Goal: Task Accomplishment & Management: Use online tool/utility

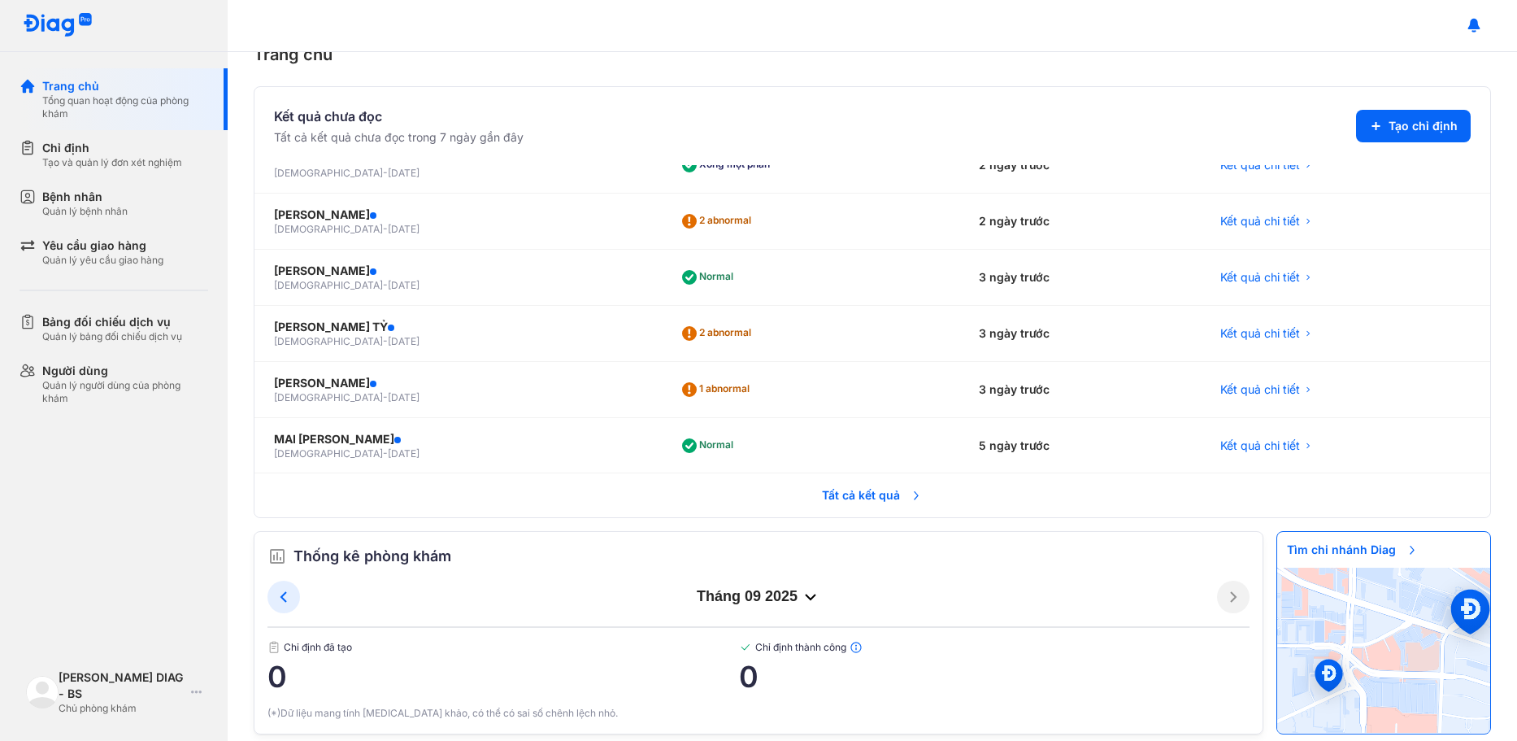
scroll to position [55, 0]
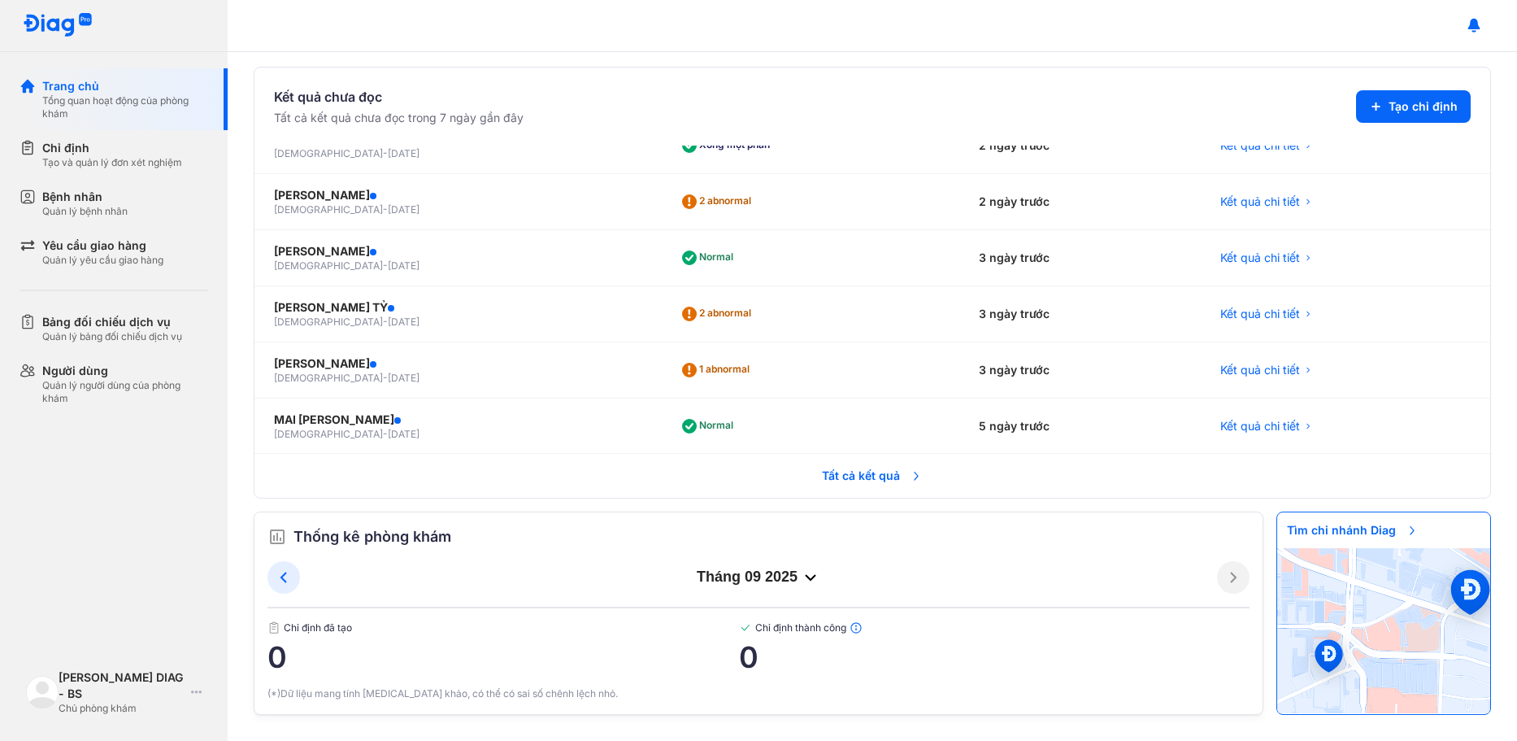
click at [771, 580] on div "tháng 09 2025" at bounding box center [758, 577] width 917 height 20
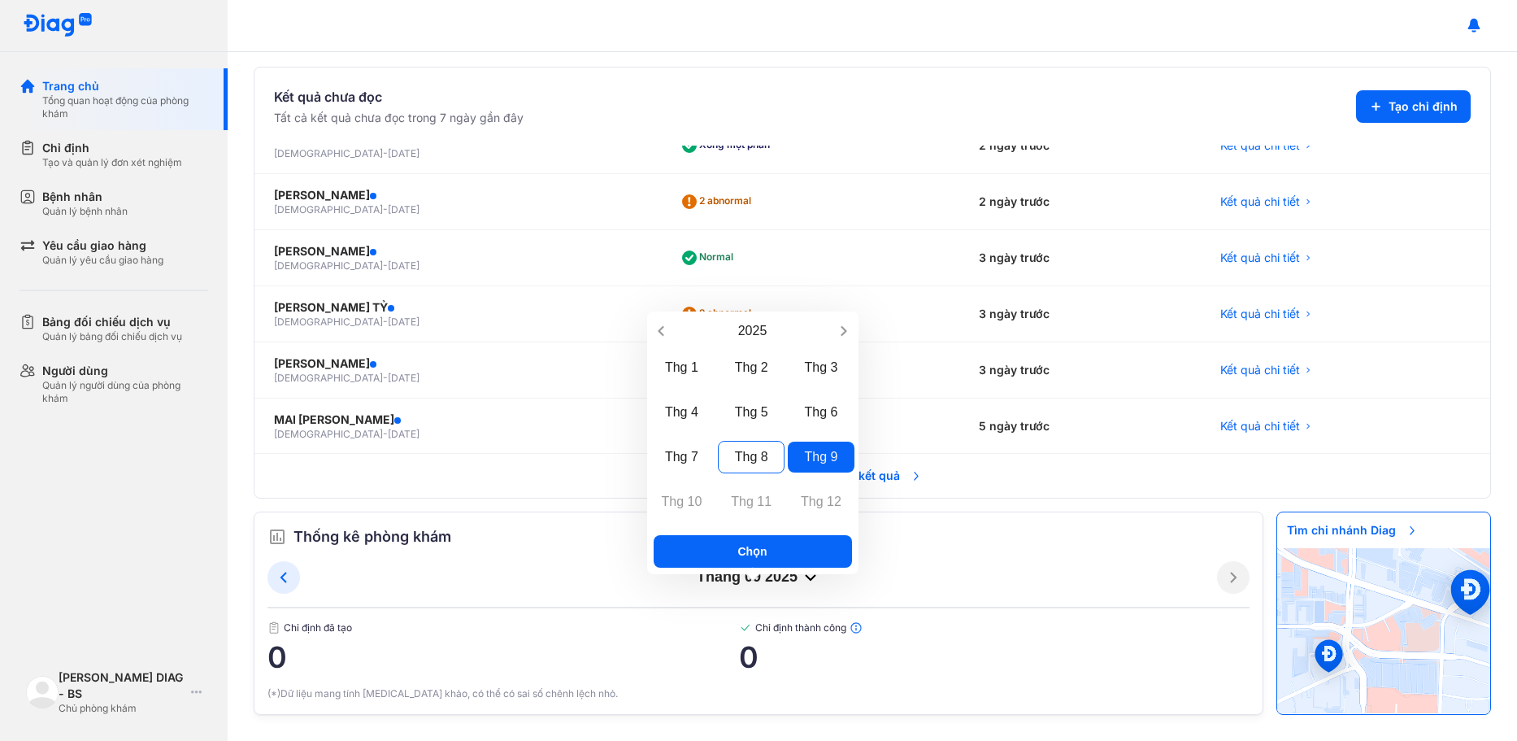
click at [754, 454] on div "Thg 8" at bounding box center [751, 457] width 67 height 33
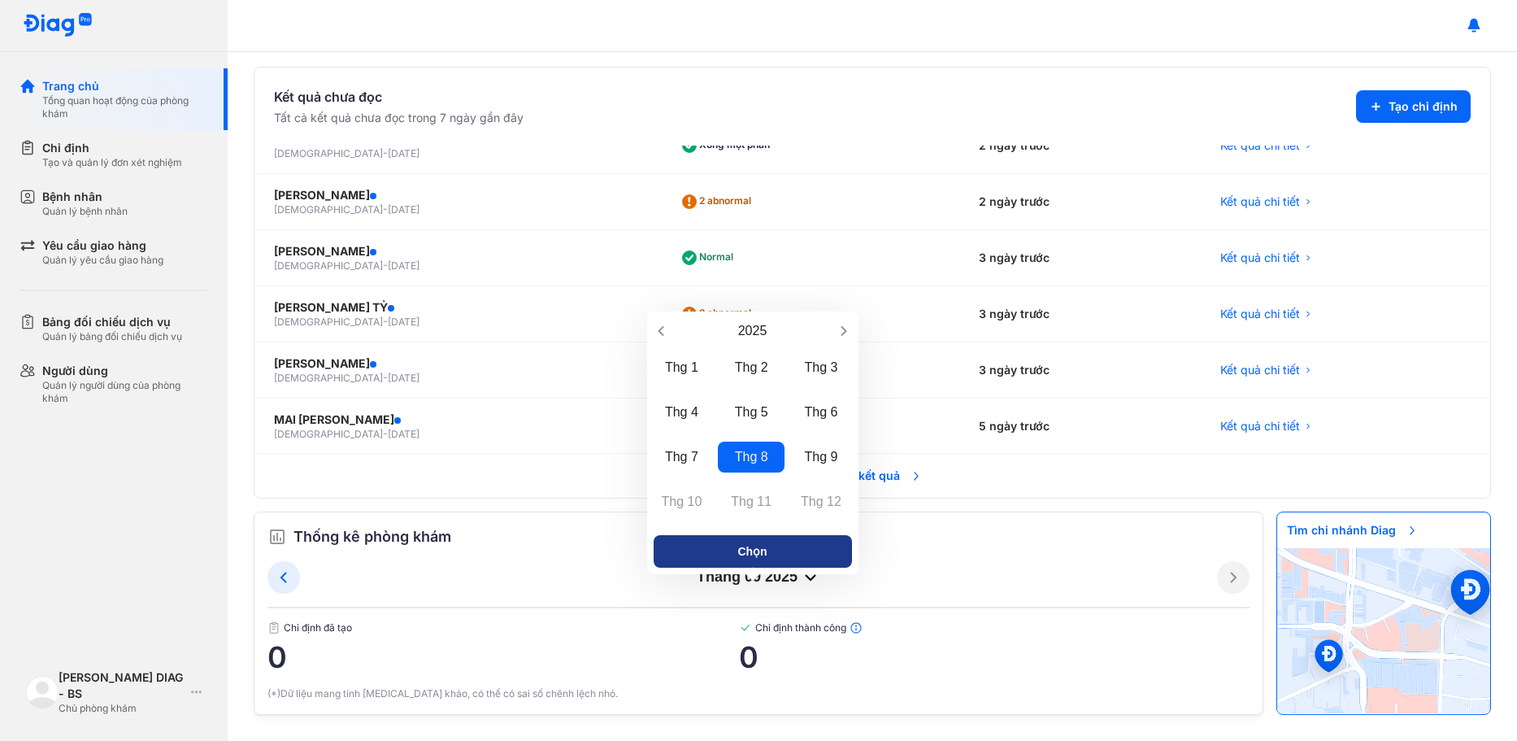
click at [772, 564] on button "Chọn" at bounding box center [753, 551] width 198 height 33
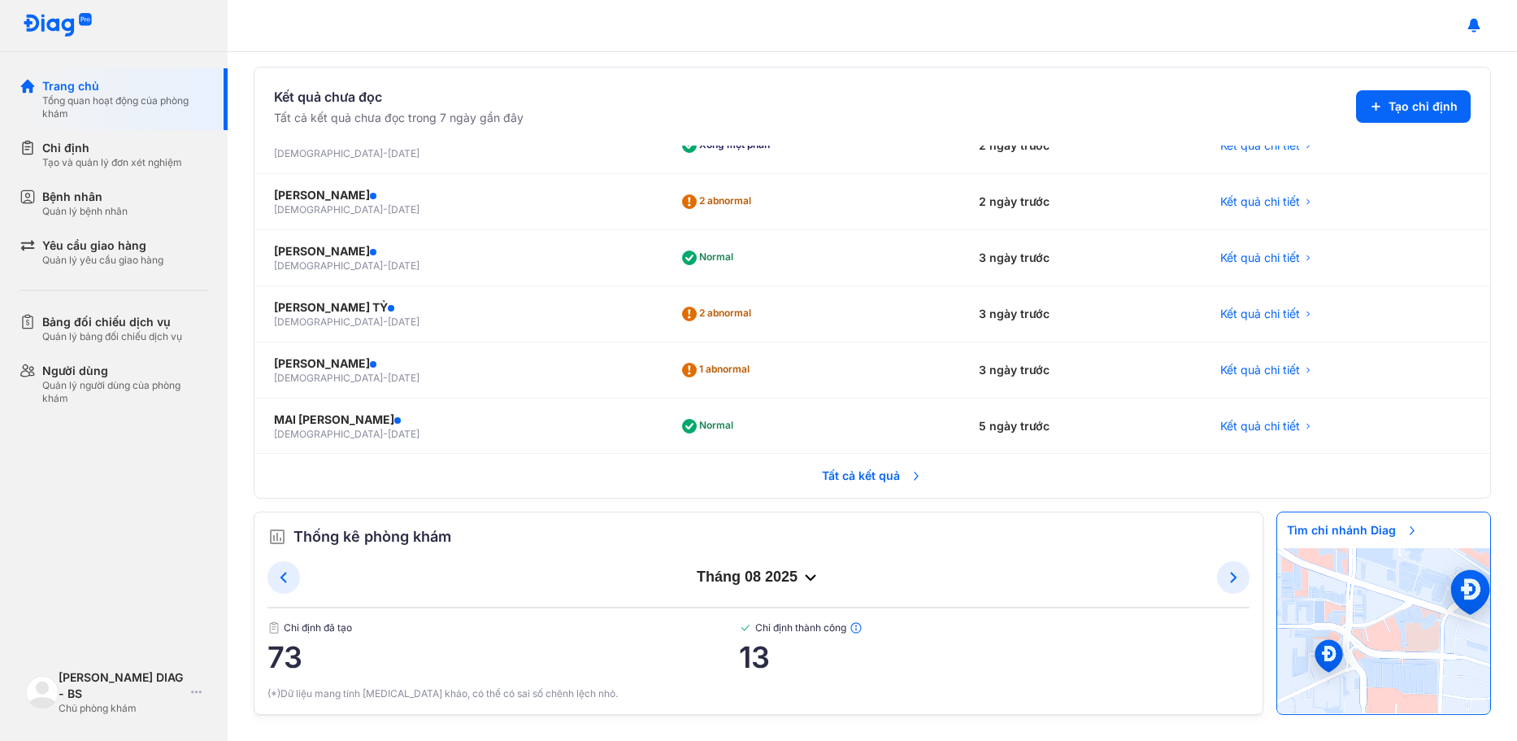
click at [763, 576] on div "tháng 08 2025" at bounding box center [758, 577] width 917 height 20
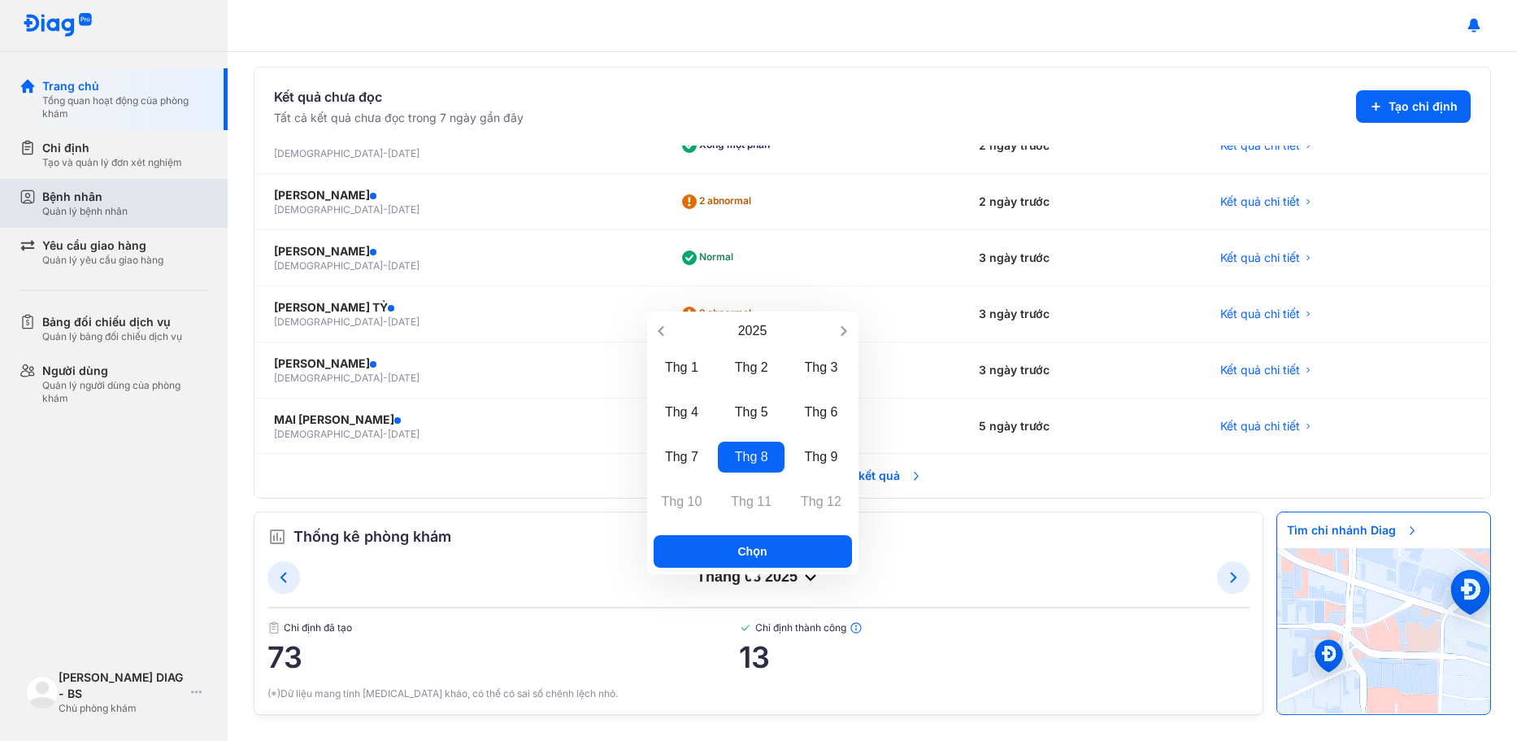
click at [64, 215] on div "Quản lý bệnh nhân" at bounding box center [84, 211] width 85 height 13
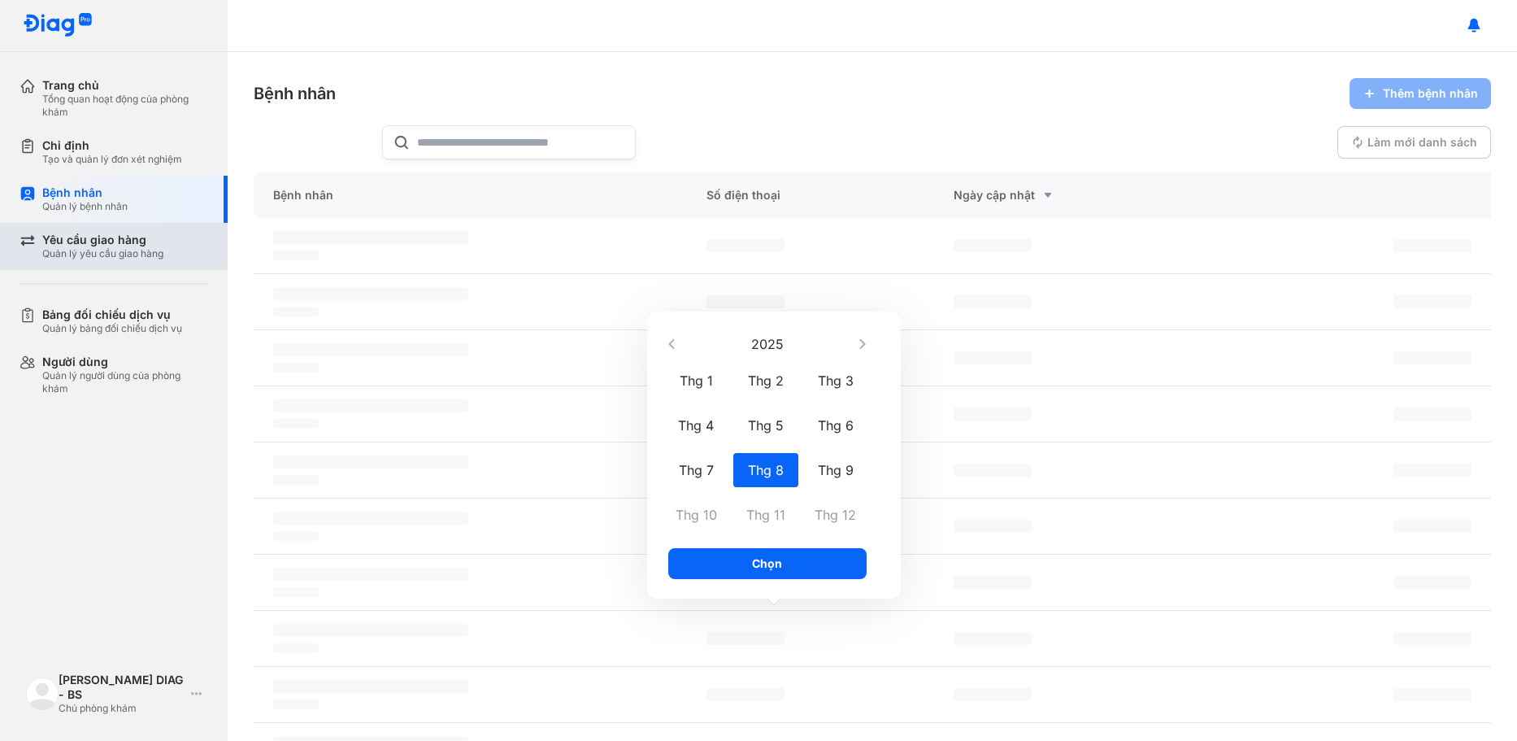
click at [72, 252] on div "Quản lý yêu cầu giao hàng" at bounding box center [102, 253] width 121 height 13
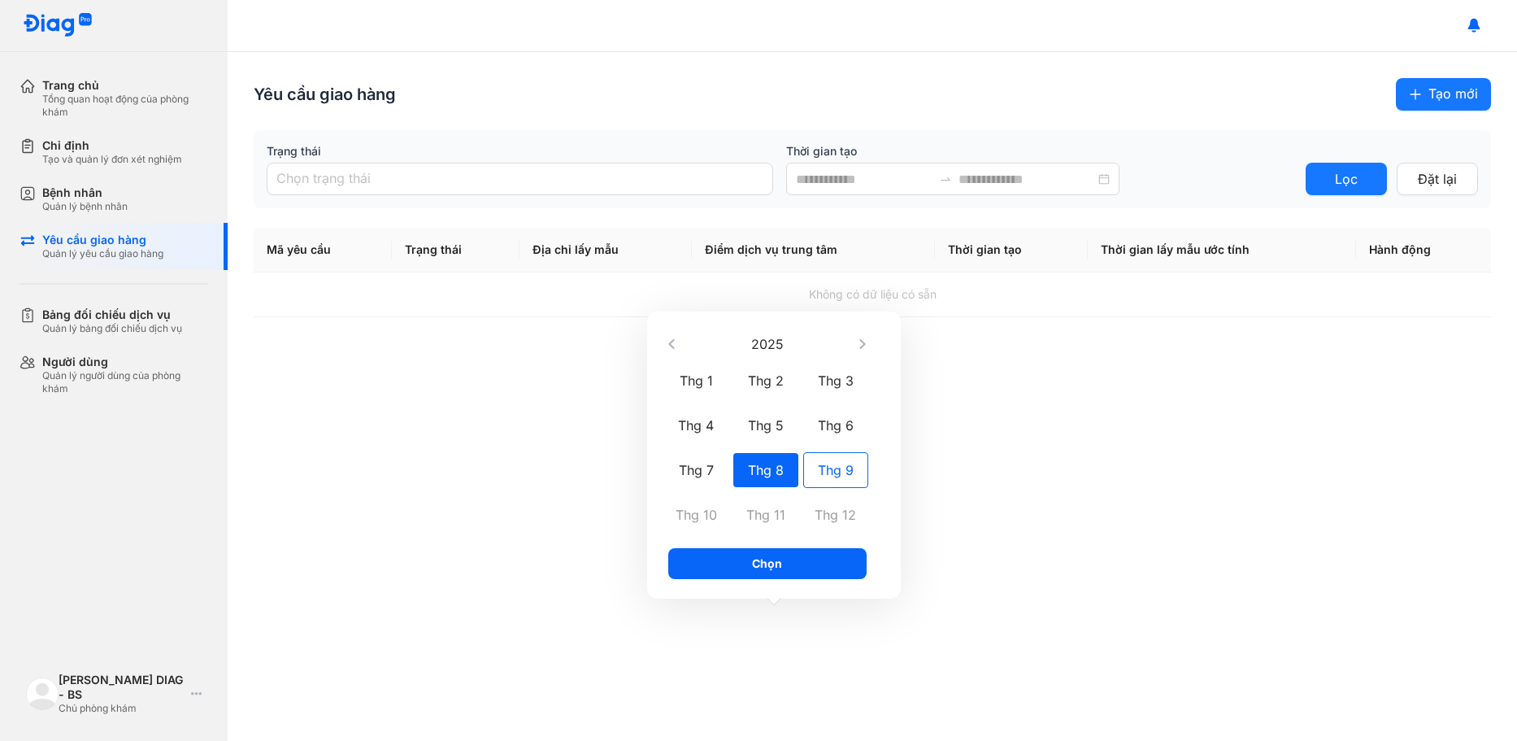
click at [814, 473] on div "Thg 9" at bounding box center [835, 470] width 65 height 36
click at [766, 478] on div "Thg 8" at bounding box center [765, 470] width 65 height 36
click at [84, 305] on div "Bảng đối chiếu dịch vụ Quản lý bảng đối chiếu dịch vụ" at bounding box center [124, 321] width 208 height 47
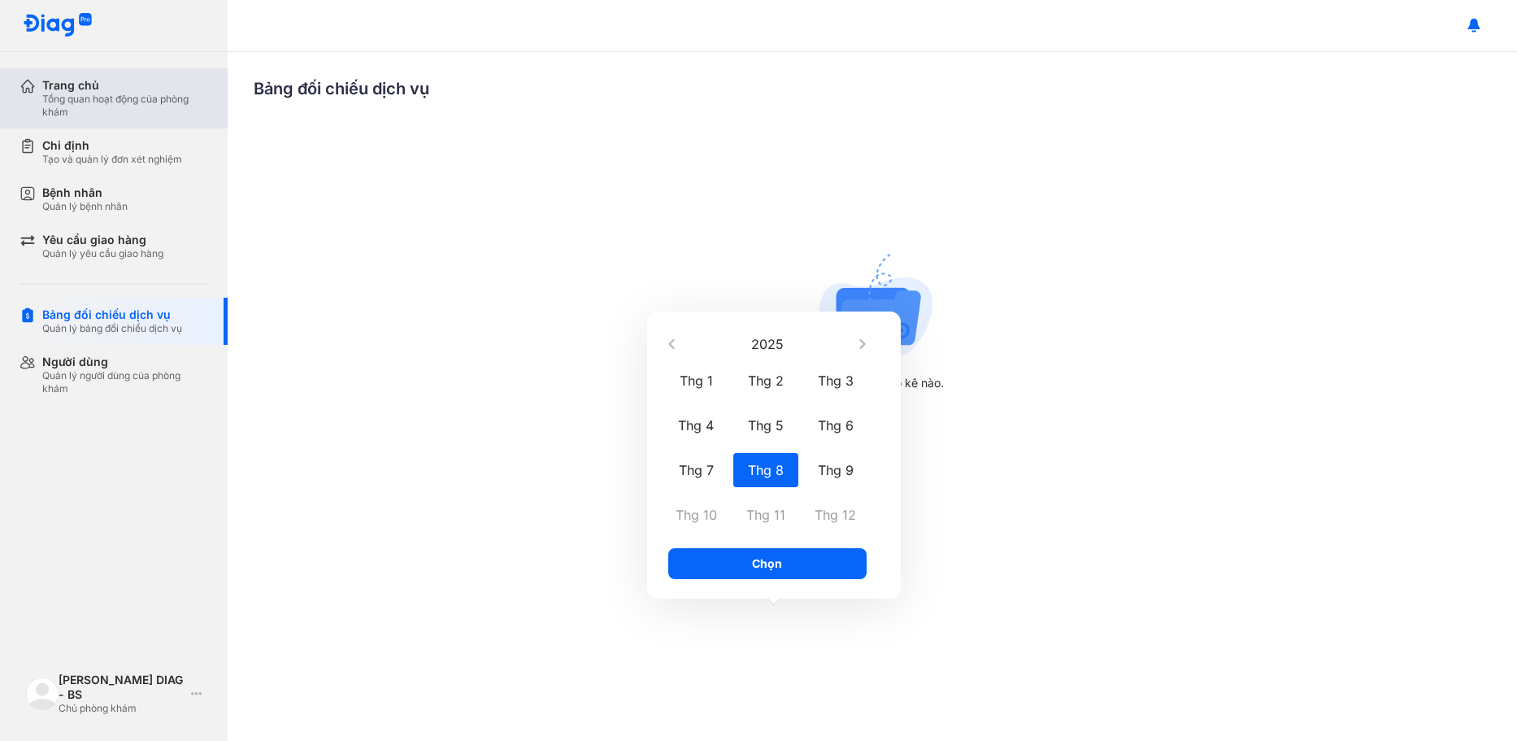
click at [115, 106] on div "Tổng quan hoạt động của phòng khám" at bounding box center [125, 106] width 166 height 26
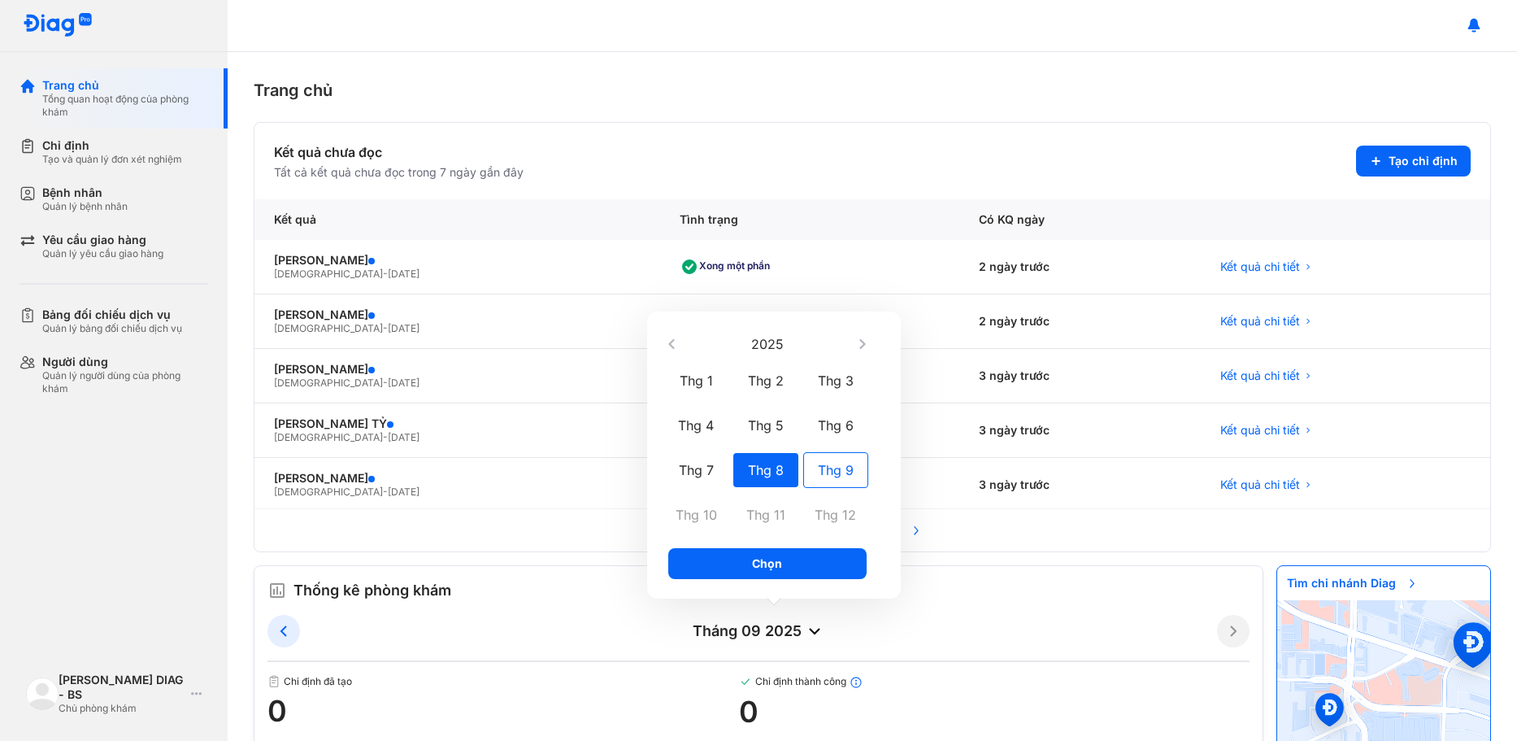
click at [835, 471] on div "Thg 9" at bounding box center [835, 470] width 65 height 36
click at [784, 468] on div "Thg 8" at bounding box center [765, 470] width 65 height 36
click at [846, 463] on div "Thg 9" at bounding box center [835, 470] width 65 height 36
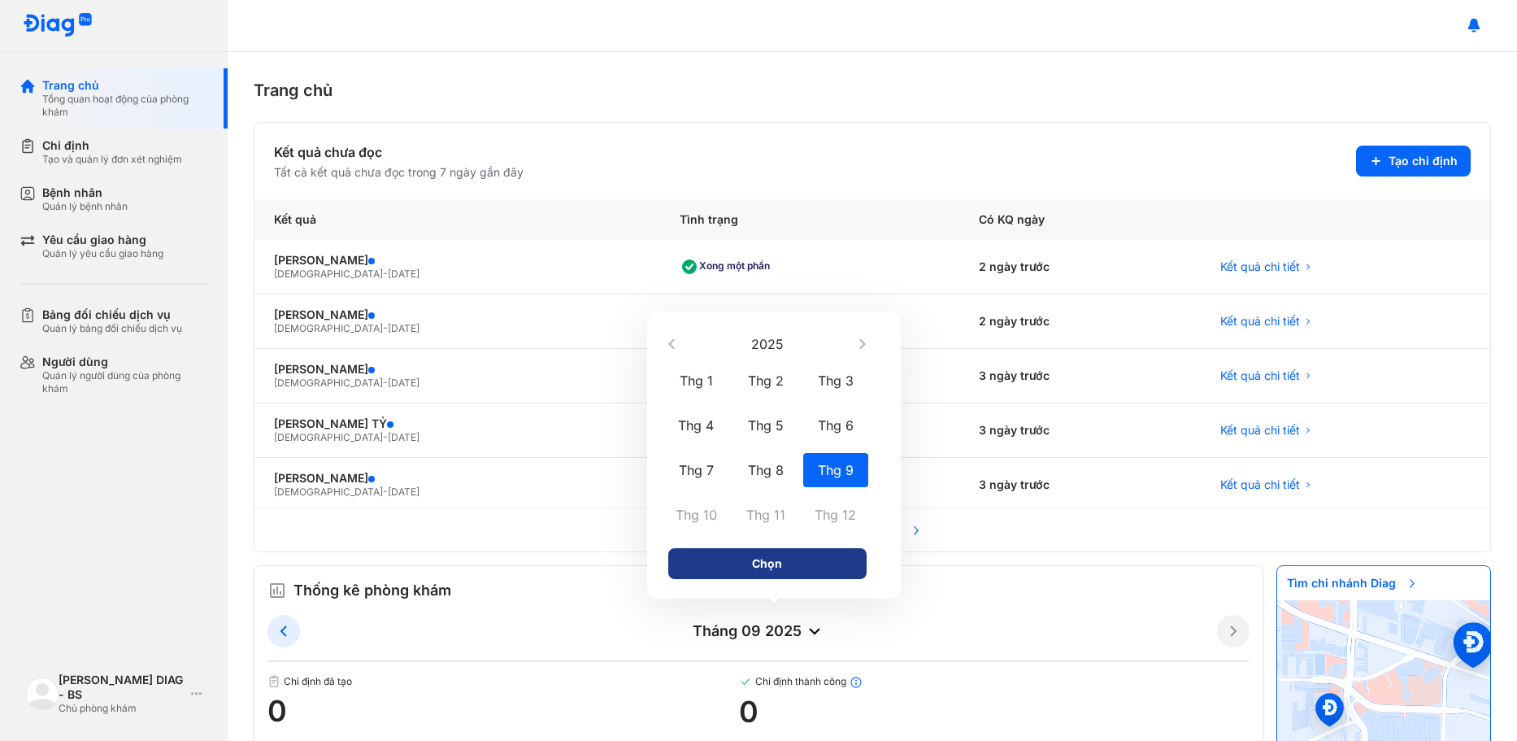
click at [814, 569] on button "Chọn" at bounding box center [767, 563] width 198 height 31
